Goal: Information Seeking & Learning: Learn about a topic

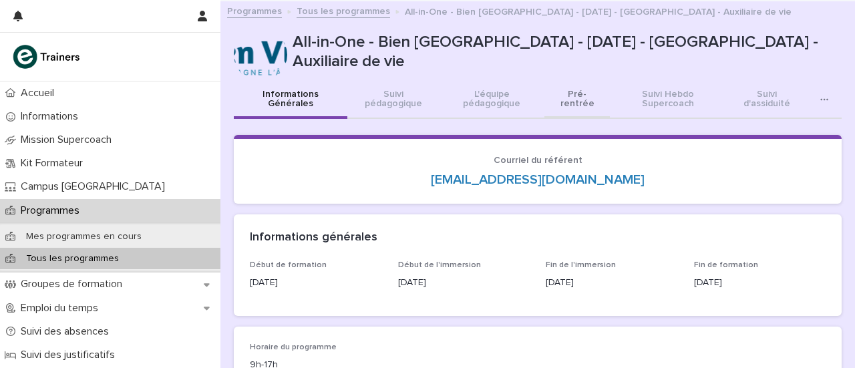
click at [570, 102] on font "Pré-rentrée" at bounding box center [577, 98] width 34 height 19
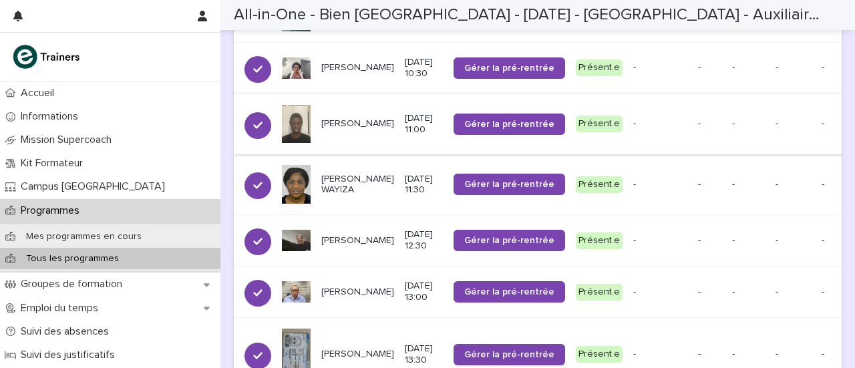
scroll to position [5, 0]
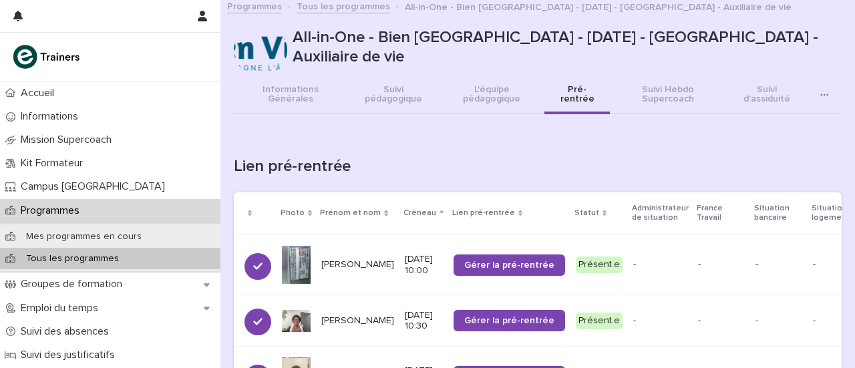
click at [349, 11] on font "Tous les programmes" at bounding box center [343, 6] width 93 height 9
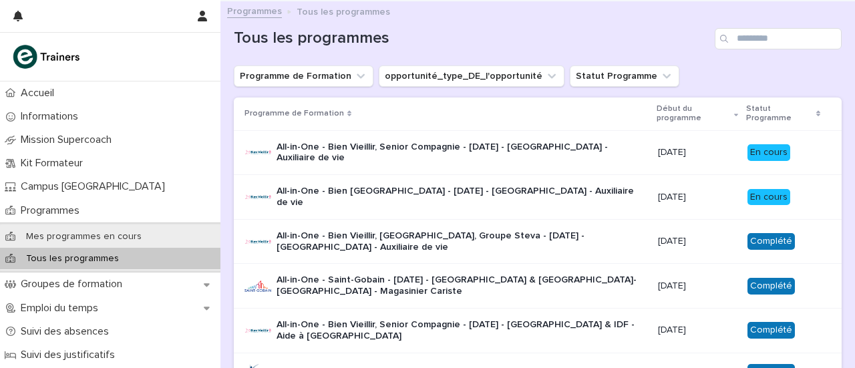
click at [453, 196] on font "All-in-One - Bien [GEOGRAPHIC_DATA] - [DATE] - [GEOGRAPHIC_DATA] - Auxiliaire d…" at bounding box center [456, 196] width 360 height 21
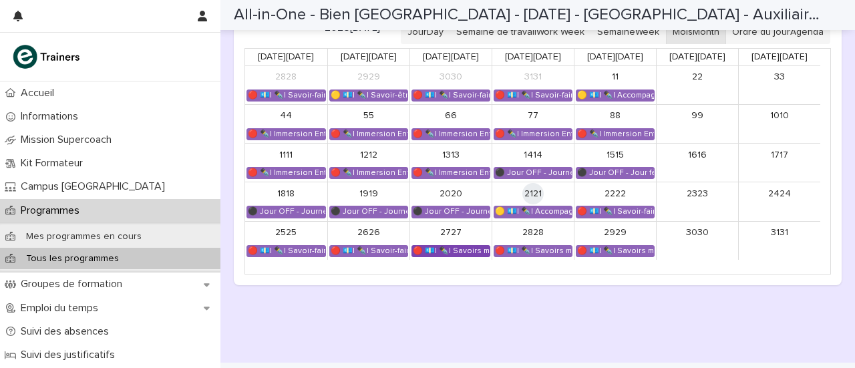
scroll to position [801, 0]
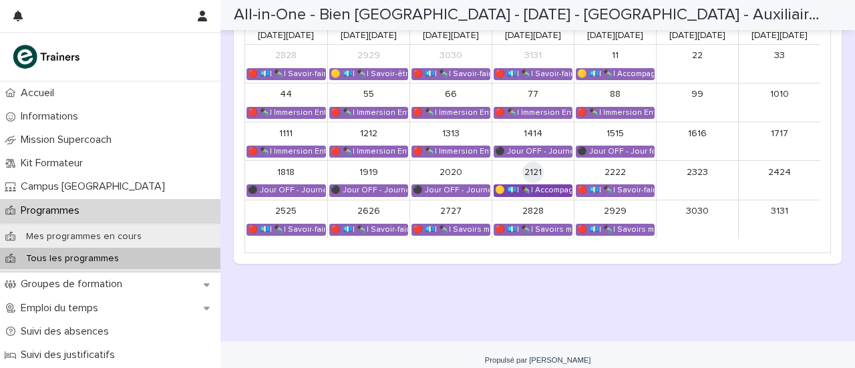
click at [537, 194] on font "🟡 💶| ✒️| Accompagnement Immersion - Retour de l'immersion tutorée" at bounding box center [629, 189] width 268 height 7
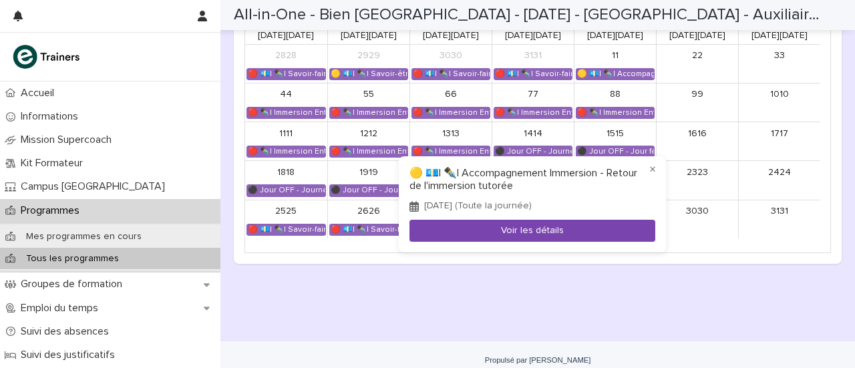
click at [478, 237] on button "Voir les détails" at bounding box center [532, 231] width 246 height 22
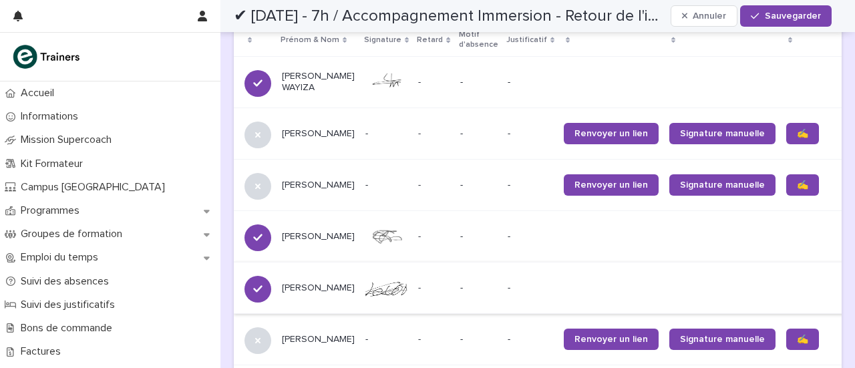
scroll to position [1069, 0]
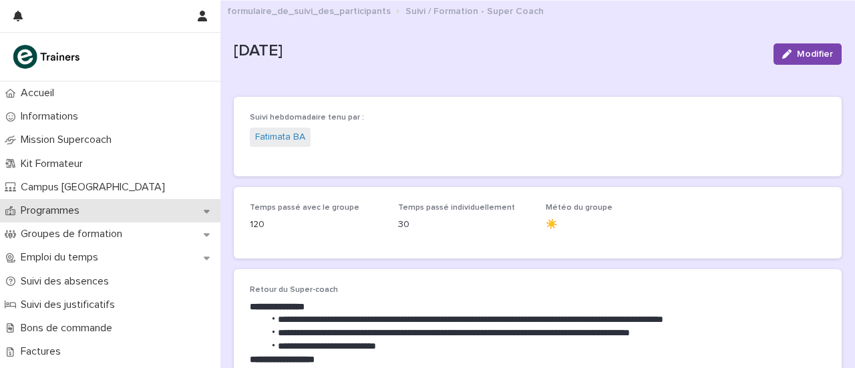
click at [208, 207] on icon at bounding box center [207, 210] width 6 height 9
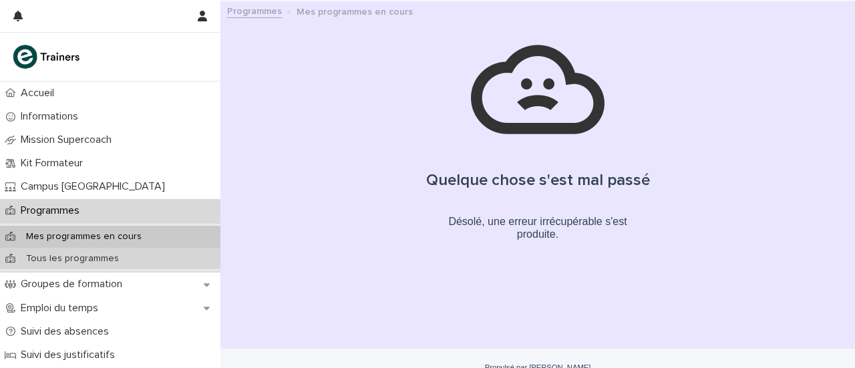
click at [75, 259] on font "Tous les programmes" at bounding box center [72, 258] width 93 height 9
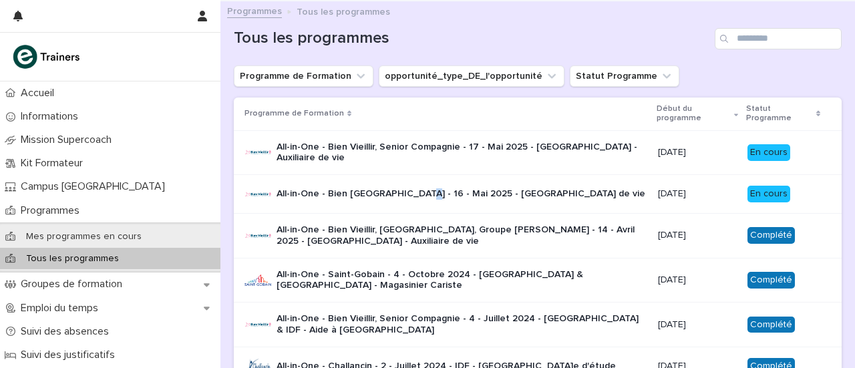
click at [395, 203] on div "All-in-One - Bien [GEOGRAPHIC_DATA] - [DATE] - [GEOGRAPHIC_DATA] - Auxiliaire d…" at bounding box center [460, 194] width 369 height 22
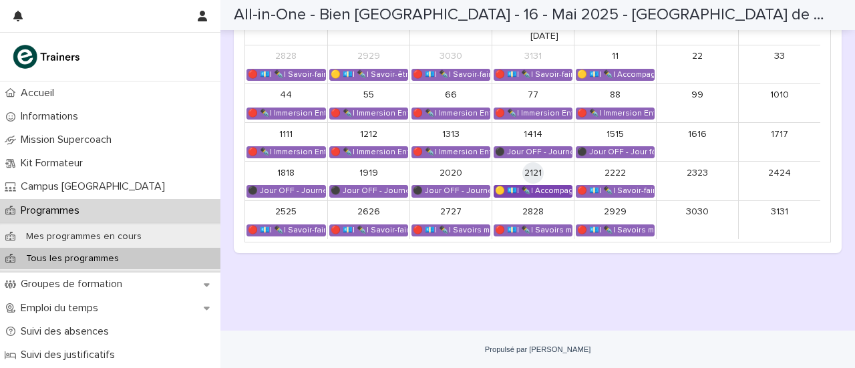
click at [537, 196] on div "🟡 💶| ✒️| Accompagnement Immersion - Retour de l'immersion tutorée 🟡 💶| ✒️| Acco…" at bounding box center [532, 191] width 77 height 11
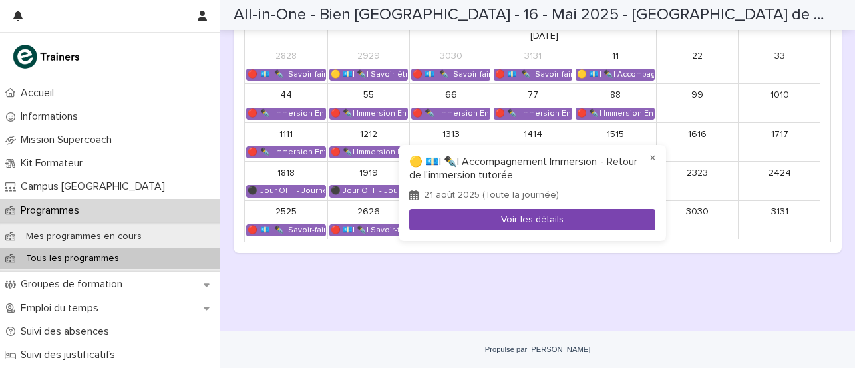
click at [530, 221] on font "Voir les détails" at bounding box center [532, 219] width 63 height 9
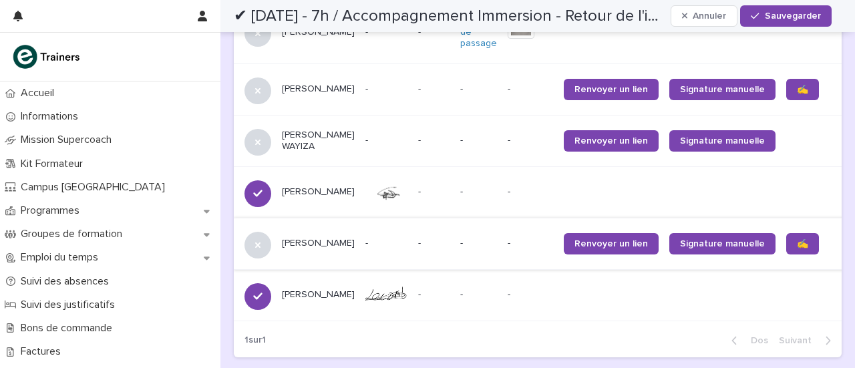
scroll to position [534, 0]
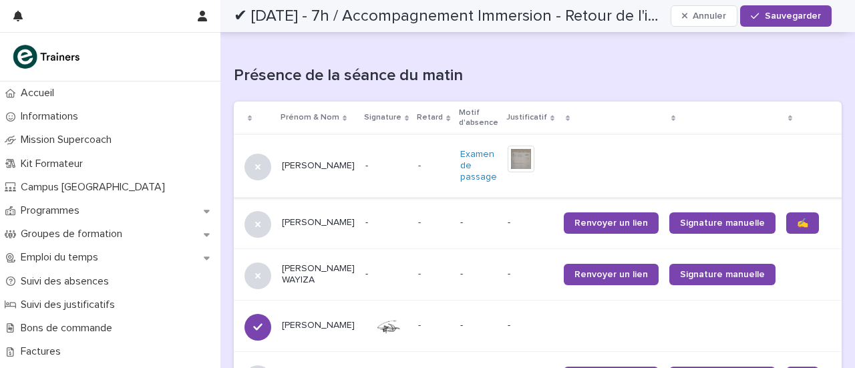
click at [508, 158] on img at bounding box center [521, 159] width 27 height 27
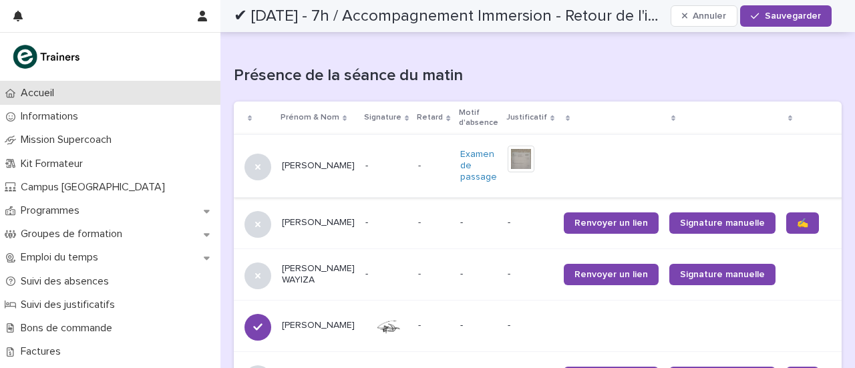
click at [40, 92] on font "Accueil" at bounding box center [37, 92] width 33 height 11
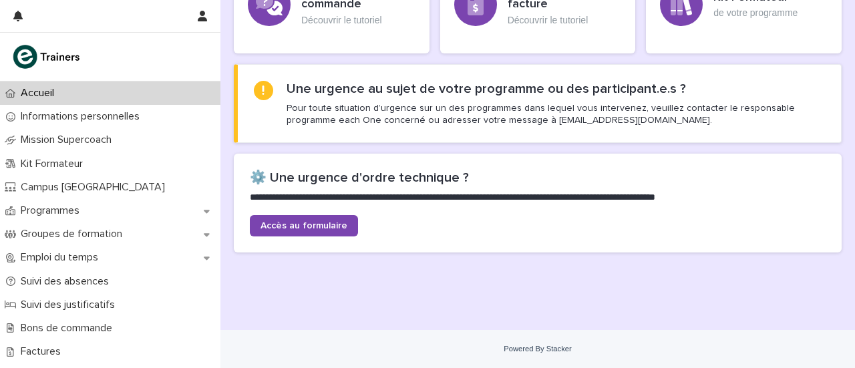
scroll to position [463, 0]
